Goal: Find specific page/section: Find specific page/section

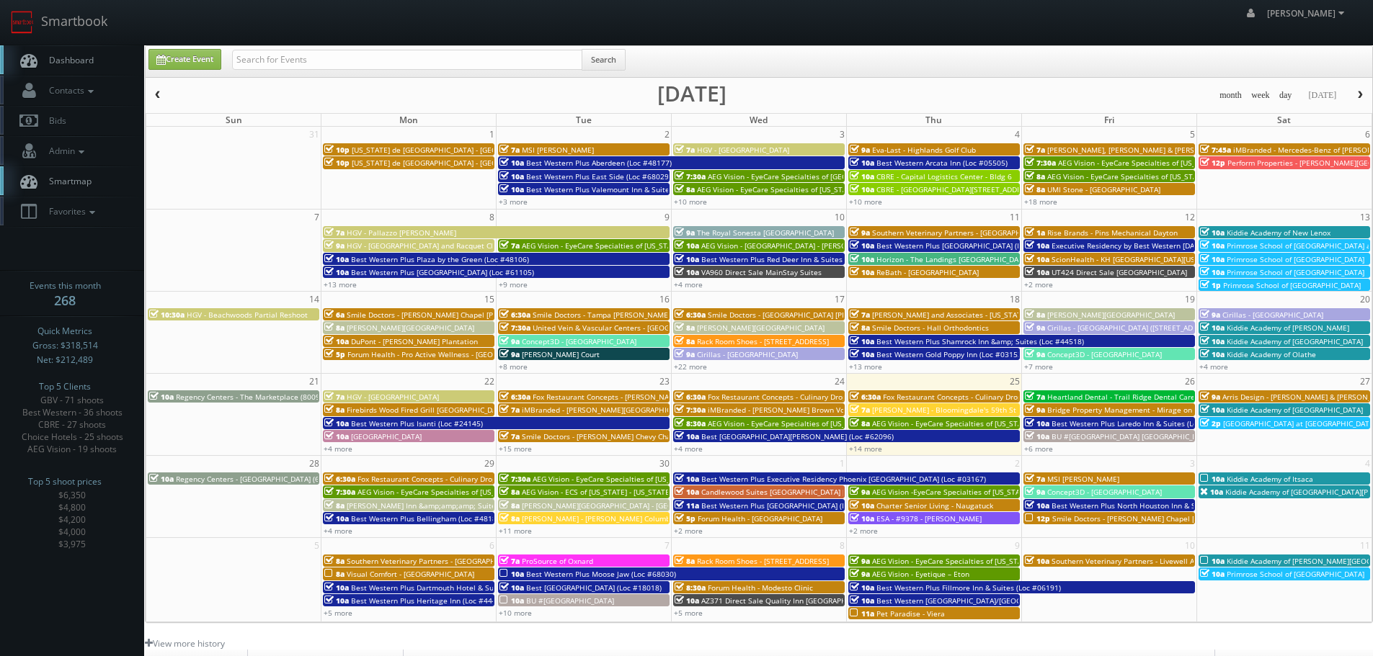
click at [418, 68] on input "text" at bounding box center [407, 60] width 350 height 20
type input "BrightSpace Senior Living - College Walk"
click at [597, 59] on button "Search" at bounding box center [604, 60] width 44 height 22
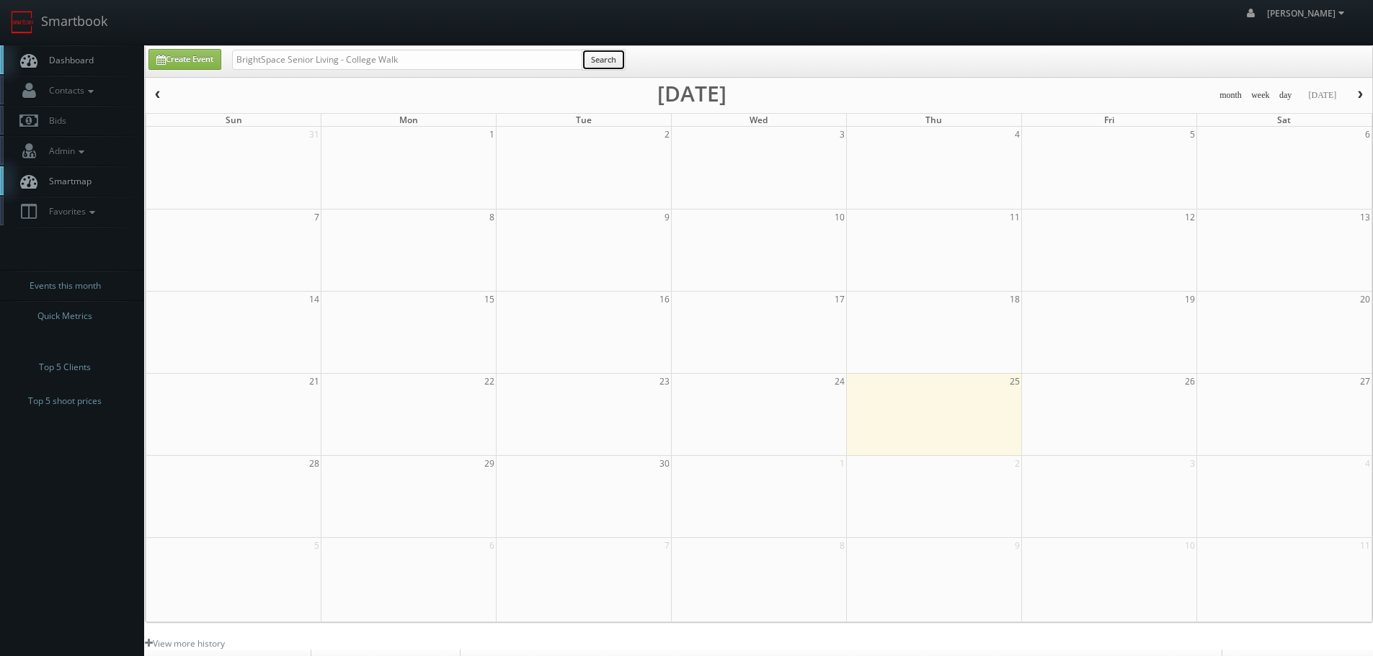
click at [607, 63] on button "Search" at bounding box center [604, 60] width 44 height 22
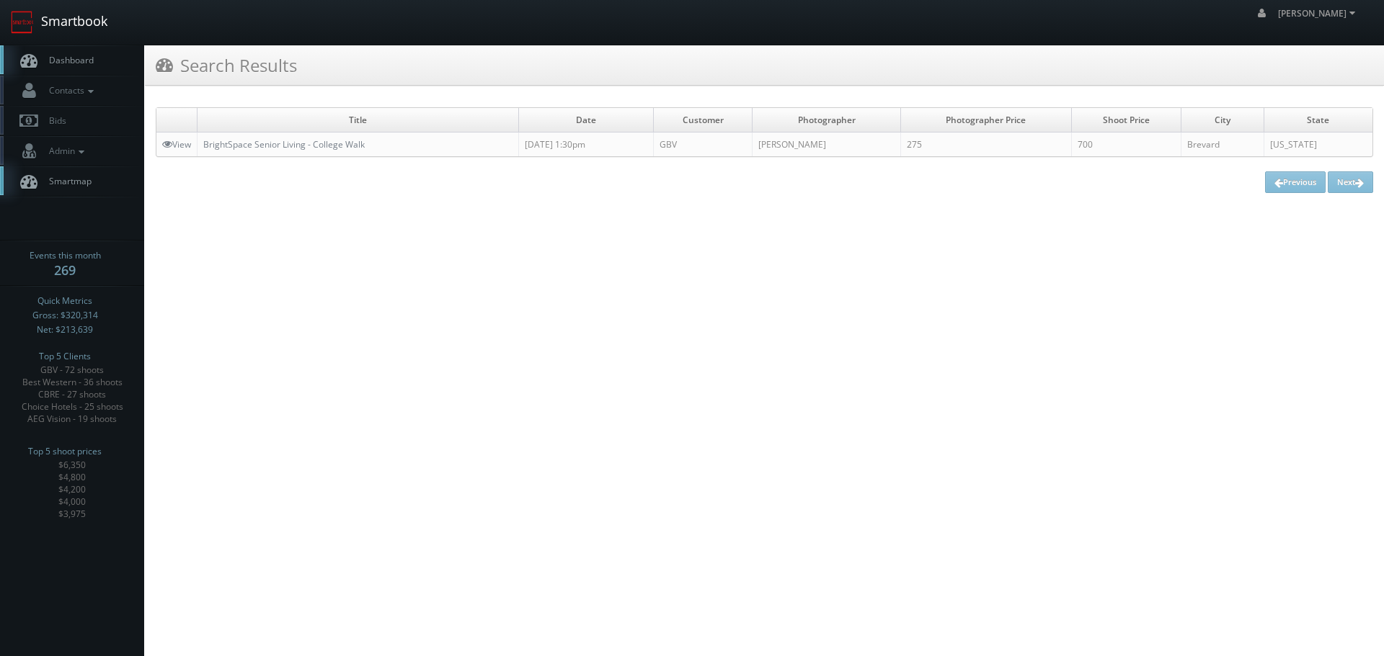
click at [80, 20] on link "Smartbook" at bounding box center [59, 22] width 118 height 45
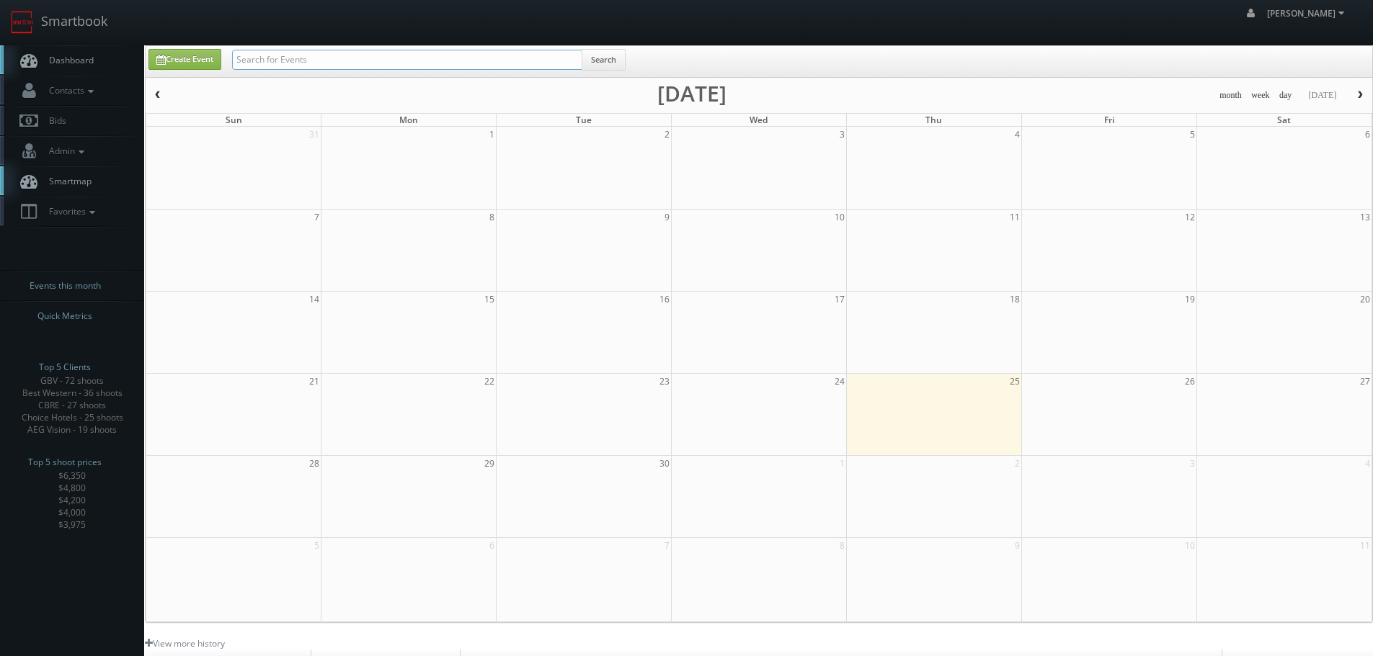
click at [423, 59] on input "text" at bounding box center [407, 60] width 350 height 20
paste input "6181 West Airport"
type input "6181 West Airport"
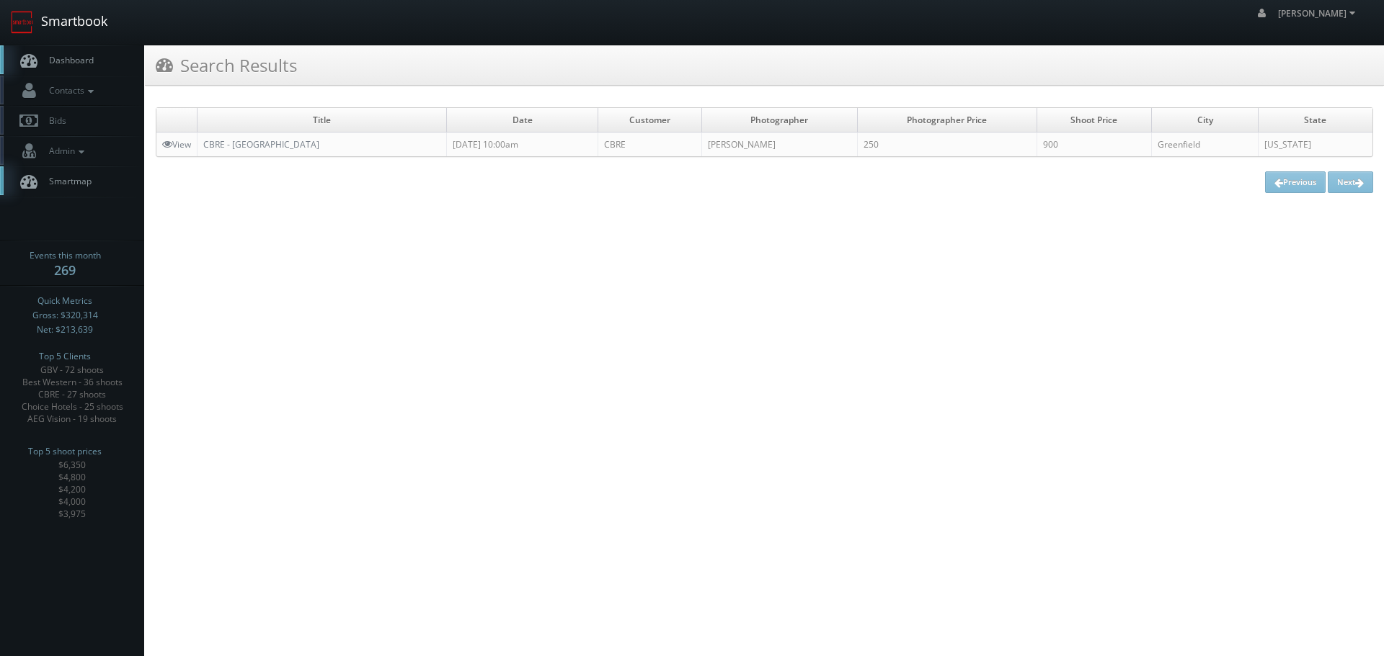
click at [36, 17] on link "Smartbook" at bounding box center [59, 22] width 118 height 45
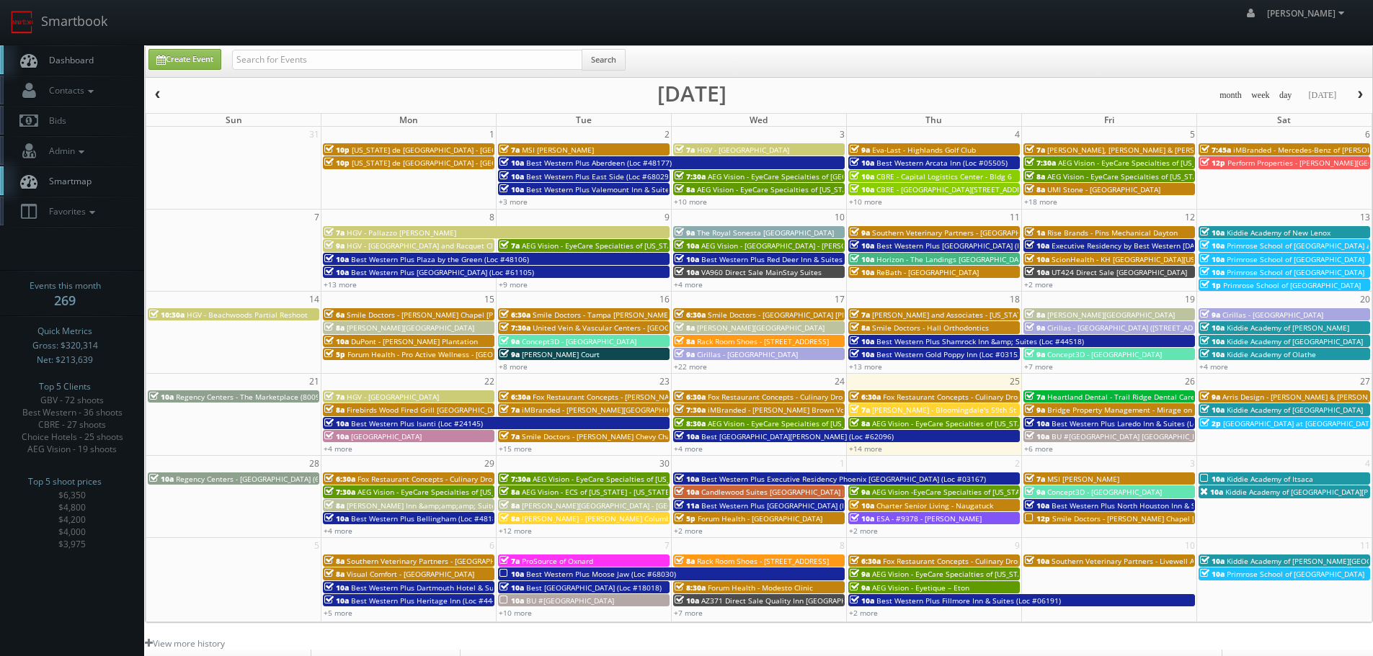
click at [969, 414] on span "[PERSON_NAME] - Bloomingdale's 59th St" at bounding box center [944, 410] width 144 height 10
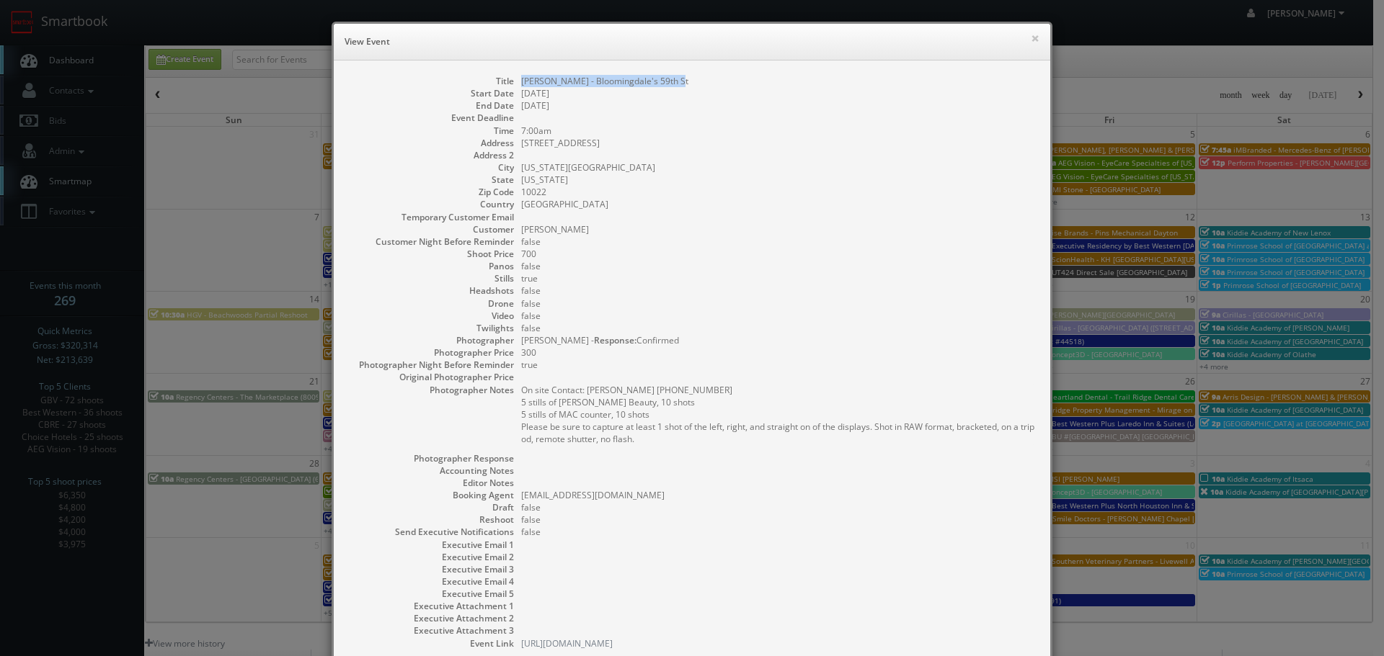
copy dd "[PERSON_NAME] - Bloomingdale's 59th St"
drag, startPoint x: 680, startPoint y: 78, endPoint x: 515, endPoint y: 81, distance: 164.3
click at [521, 81] on dd "[PERSON_NAME] - Bloomingdale's 59th St" at bounding box center [778, 81] width 514 height 12
click at [1030, 37] on button "×" at bounding box center [1034, 38] width 9 height 10
